Goal: Task Accomplishment & Management: Use online tool/utility

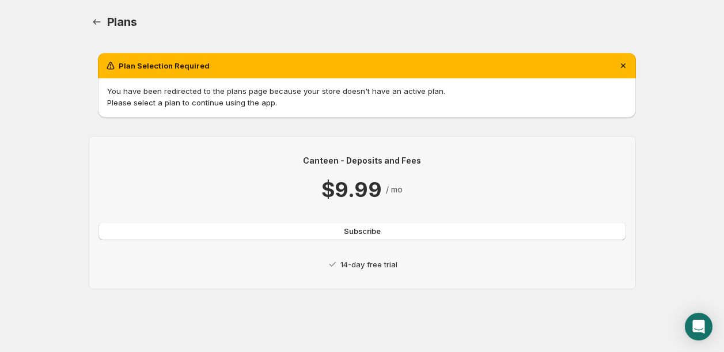
click at [359, 264] on p "14-day free trial" at bounding box center [368, 265] width 57 height 12
click at [367, 232] on span "Subscribe" at bounding box center [362, 231] width 37 height 12
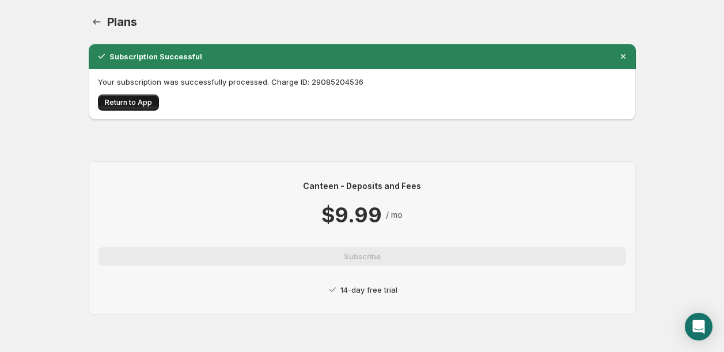
click at [124, 107] on button "Return to App" at bounding box center [128, 102] width 61 height 16
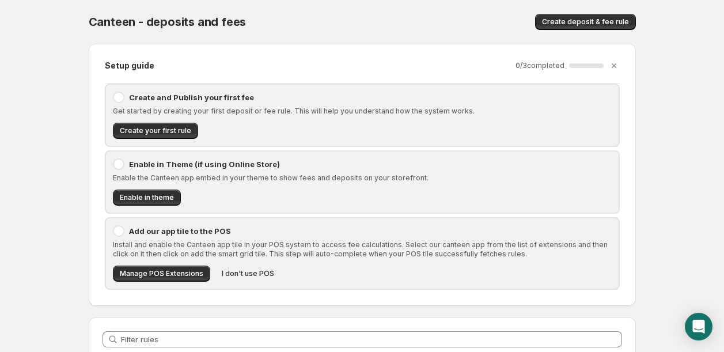
click at [166, 229] on p "Add our app tile to the POS" at bounding box center [370, 231] width 483 height 12
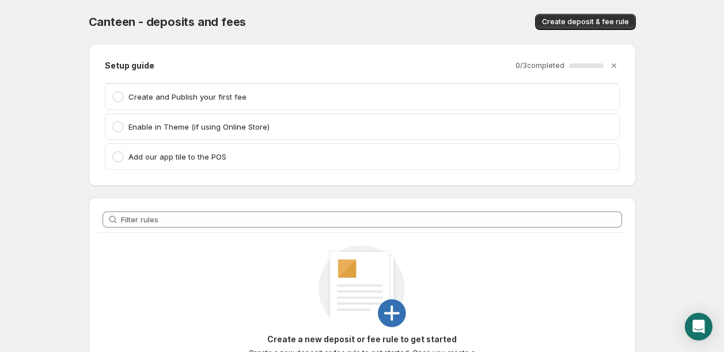
click at [217, 161] on p "Add our app tile to the POS" at bounding box center [370, 157] width 484 height 12
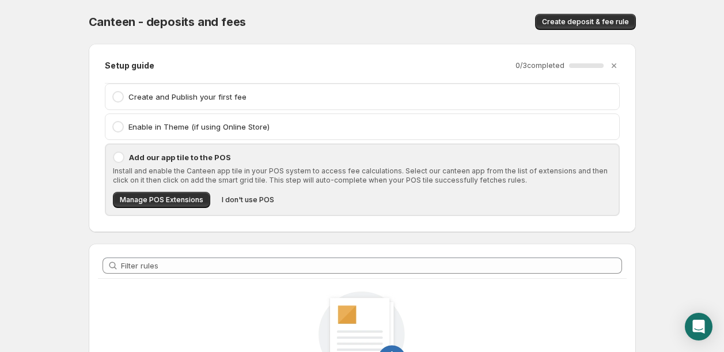
click at [183, 188] on div "Install and enable the Canteen app tile in your POS system to access fee calcul…" at bounding box center [362, 186] width 499 height 41
click at [182, 198] on span "Manage POS Extensions" at bounding box center [162, 199] width 84 height 9
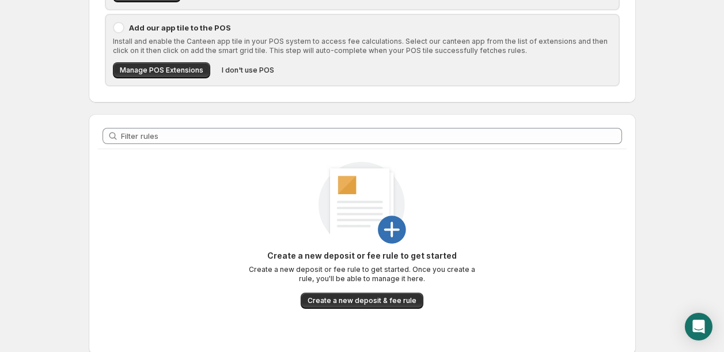
scroll to position [243, 0]
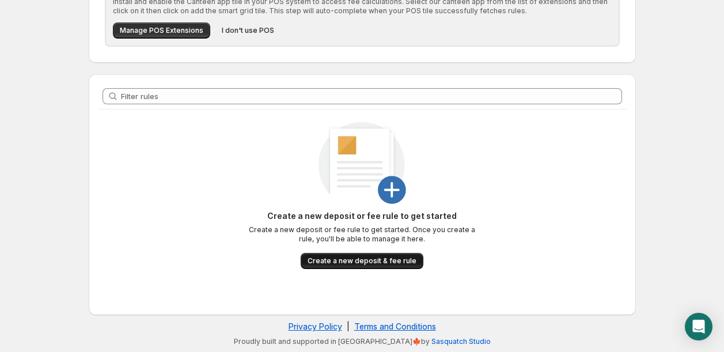
click at [386, 258] on span "Create a new deposit & fee rule" at bounding box center [362, 260] width 109 height 9
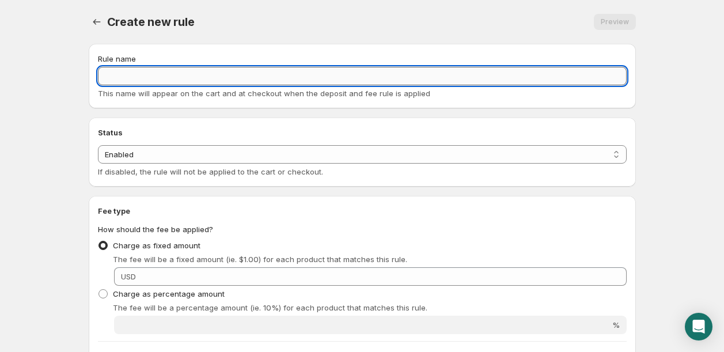
click at [263, 75] on input "Rule name" at bounding box center [362, 76] width 529 height 18
type input "W"
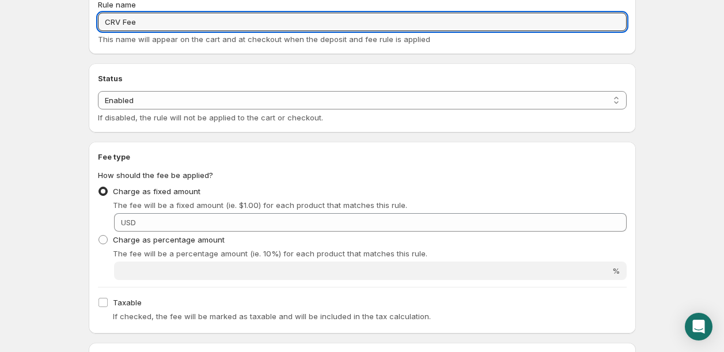
scroll to position [56, 0]
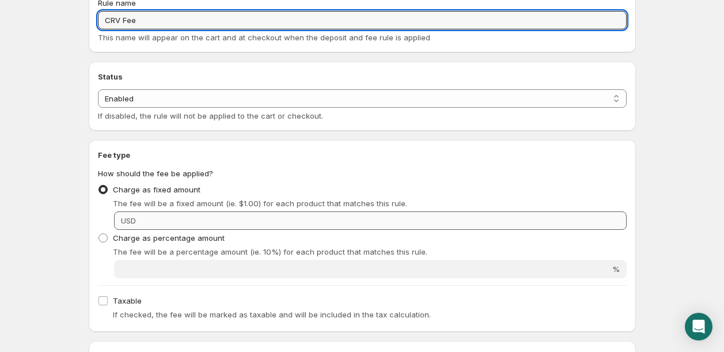
type input "CRV Fee"
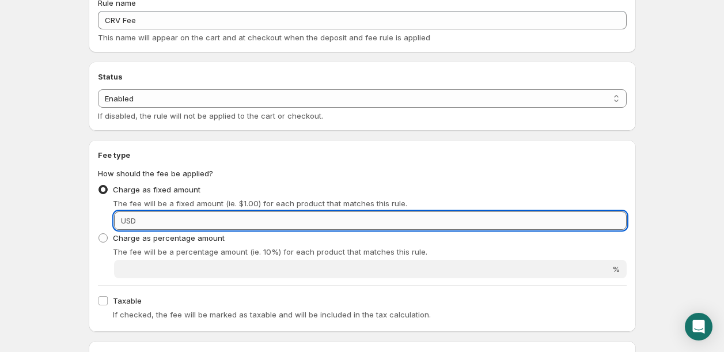
click at [245, 218] on input "Fixed amount" at bounding box center [382, 220] width 487 height 18
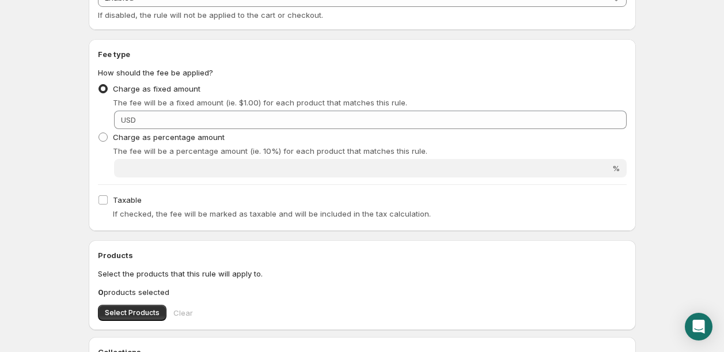
scroll to position [162, 0]
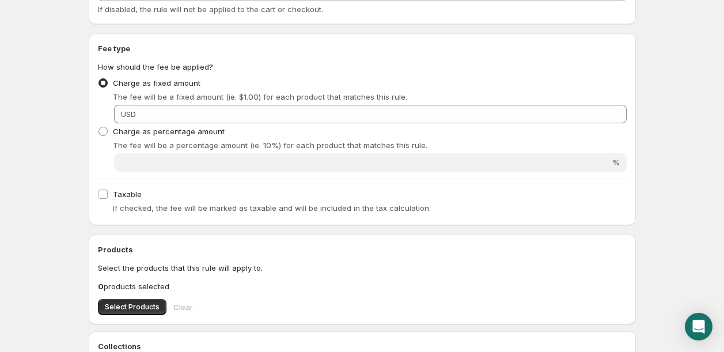
click at [173, 202] on div "Taxable If checked, the fee will be marked as taxable and will be included in t…" at bounding box center [362, 201] width 529 height 30
click at [154, 206] on span "If checked, the fee will be marked as taxable and will be included in the tax c…" at bounding box center [272, 207] width 318 height 9
click at [122, 202] on label "Taxable" at bounding box center [120, 194] width 44 height 16
click at [108, 199] on input "Taxable" at bounding box center [102, 193] width 9 height 9
checkbox input "true"
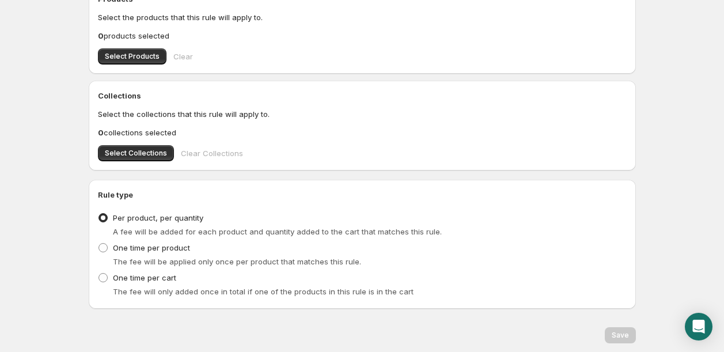
scroll to position [450, 0]
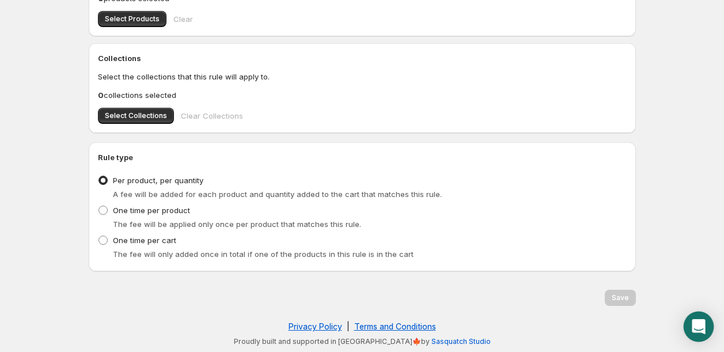
click at [686, 328] on div "Open Intercom Messenger" at bounding box center [699, 327] width 31 height 31
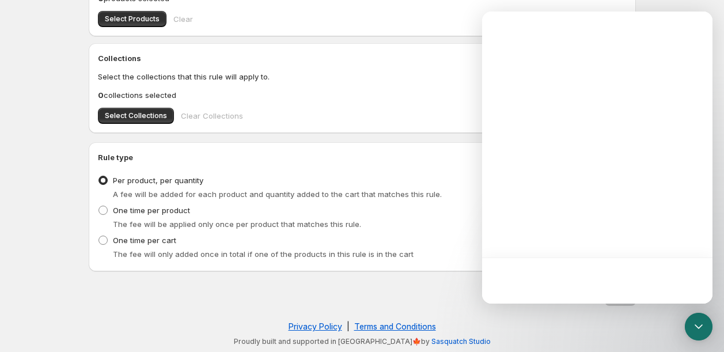
scroll to position [0, 0]
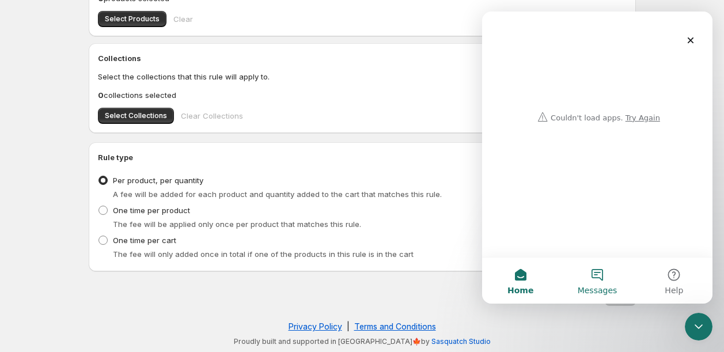
click at [591, 278] on button "Messages" at bounding box center [597, 280] width 77 height 46
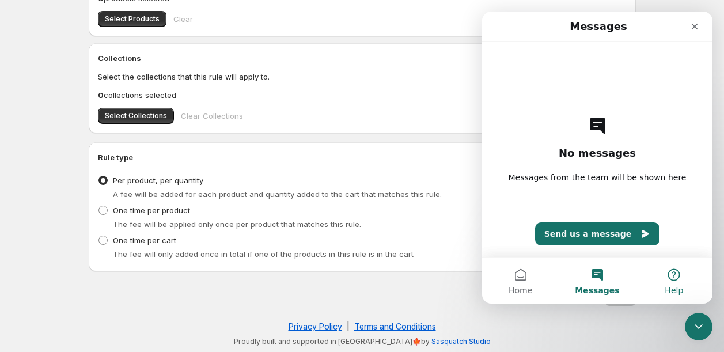
click at [668, 278] on button "Help" at bounding box center [674, 280] width 77 height 46
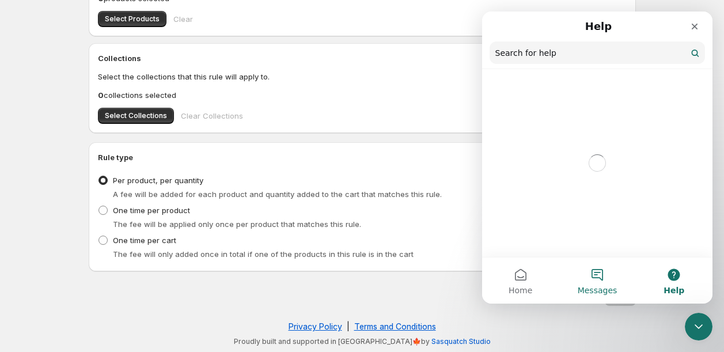
click at [588, 287] on span "Messages" at bounding box center [598, 290] width 40 height 8
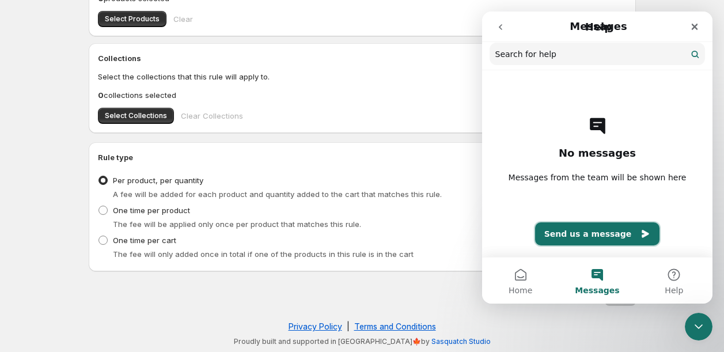
click at [580, 235] on button "Send us a message" at bounding box center [597, 233] width 125 height 23
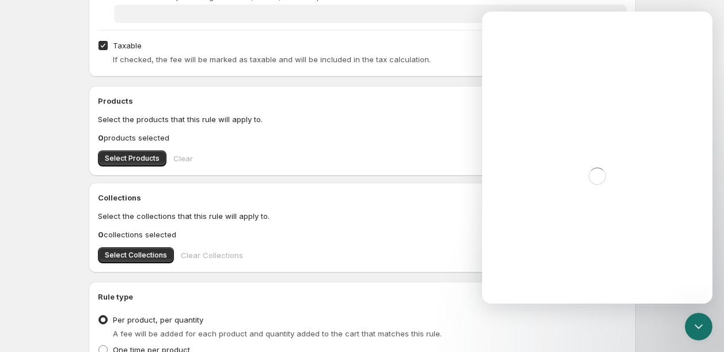
scroll to position [284, 0]
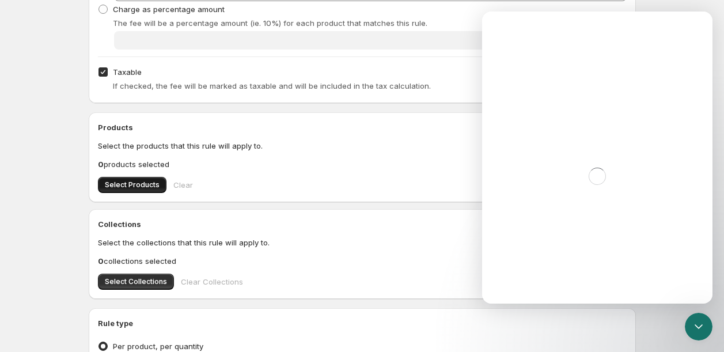
click at [112, 177] on button "Select Products" at bounding box center [132, 185] width 69 height 16
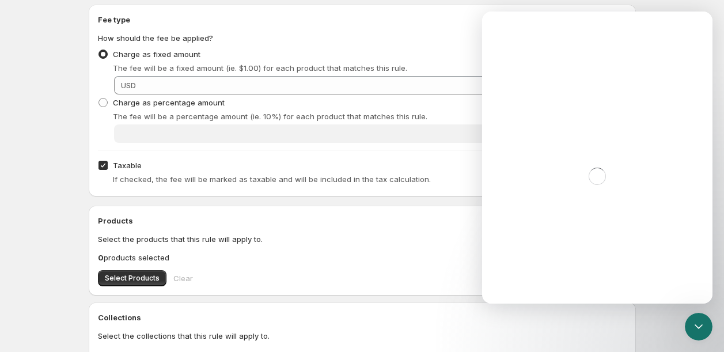
scroll to position [109, 0]
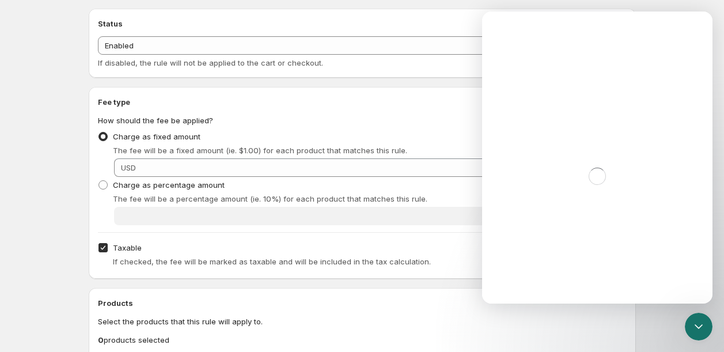
click at [334, 206] on div "Charge as percentage amount The fee will be a percentage amount (ie. 10%) for e…" at bounding box center [362, 201] width 529 height 48
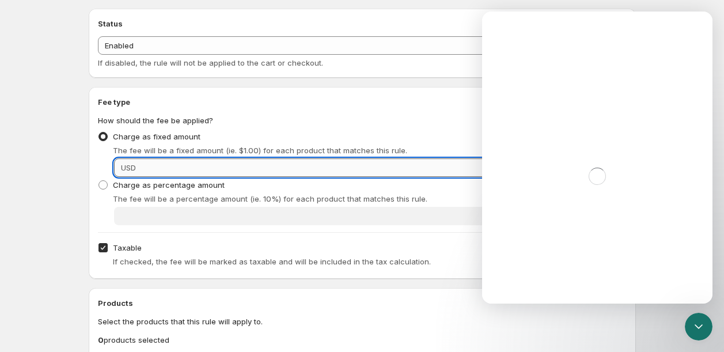
click at [335, 174] on input "Fixed amount" at bounding box center [382, 167] width 487 height 18
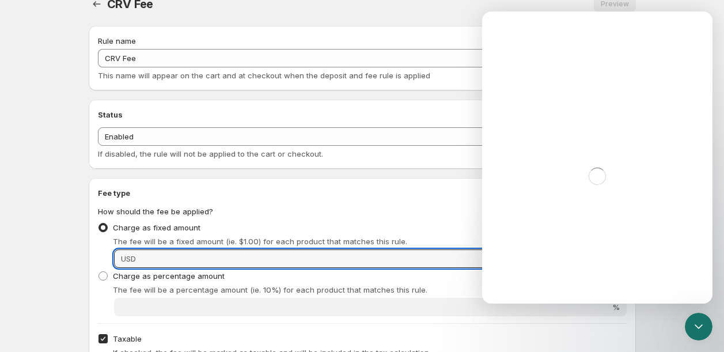
scroll to position [0, 0]
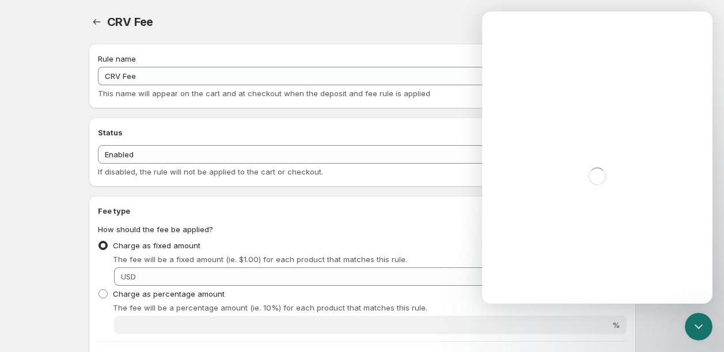
click at [591, 26] on div "Intercom messenger" at bounding box center [597, 30] width 230 height 37
click at [96, 33] on div "CRV Fee. This page is ready CRV Fee Preview More actions Preview" at bounding box center [362, 22] width 547 height 44
click at [96, 20] on icon "Settings" at bounding box center [97, 22] width 12 height 12
checkbox input "false"
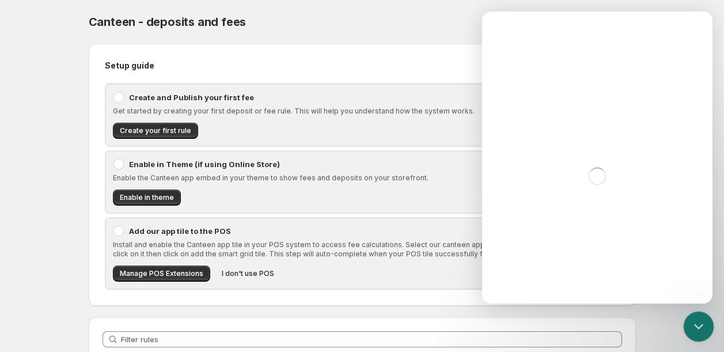
click at [685, 312] on div "Close Intercom Messenger" at bounding box center [697, 325] width 28 height 28
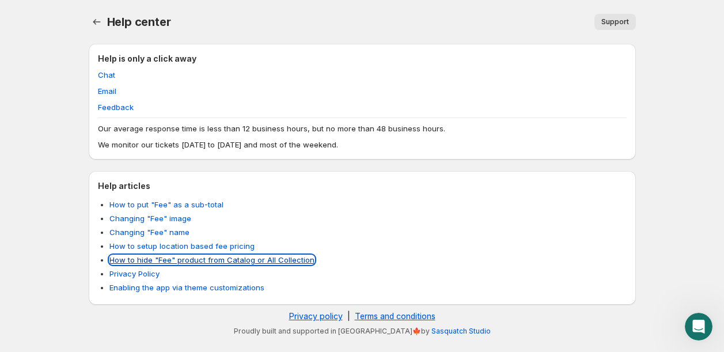
click at [144, 259] on link "How to hide "Fee" product from Catalog or All Collection" at bounding box center [211, 259] width 205 height 9
